Goal: Navigation & Orientation: Find specific page/section

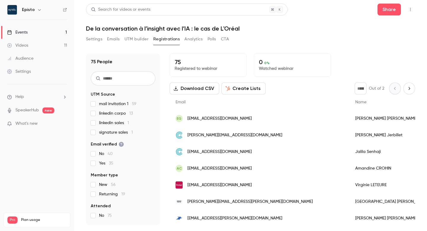
click at [20, 34] on div "Events" at bounding box center [17, 32] width 20 height 6
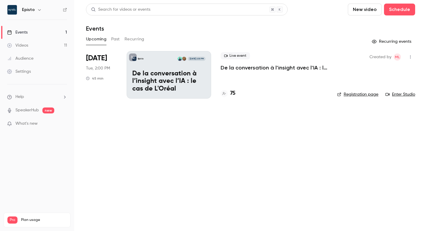
click at [116, 38] on button "Past" at bounding box center [115, 38] width 9 height 9
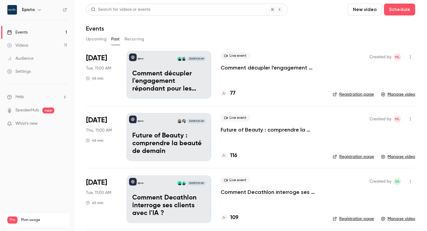
click at [157, 79] on p "Comment décupler l'engagement répondant pour les études banques & assurances" at bounding box center [168, 81] width 73 height 23
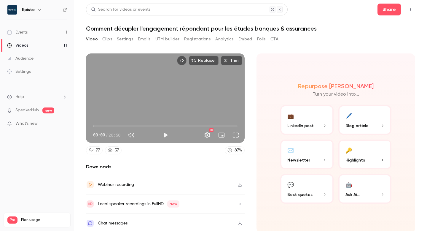
click at [26, 47] on div "Videos" at bounding box center [17, 45] width 21 height 6
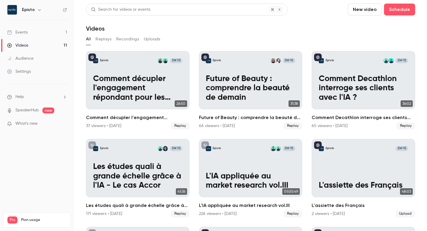
click at [21, 34] on div "Events" at bounding box center [17, 32] width 20 height 6
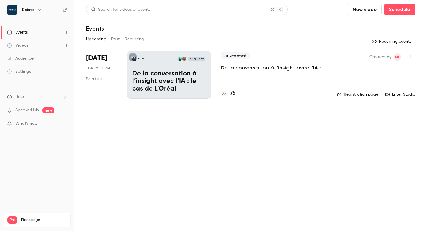
click at [27, 41] on link "Videos 11" at bounding box center [37, 45] width 74 height 13
